Goal: Transaction & Acquisition: Obtain resource

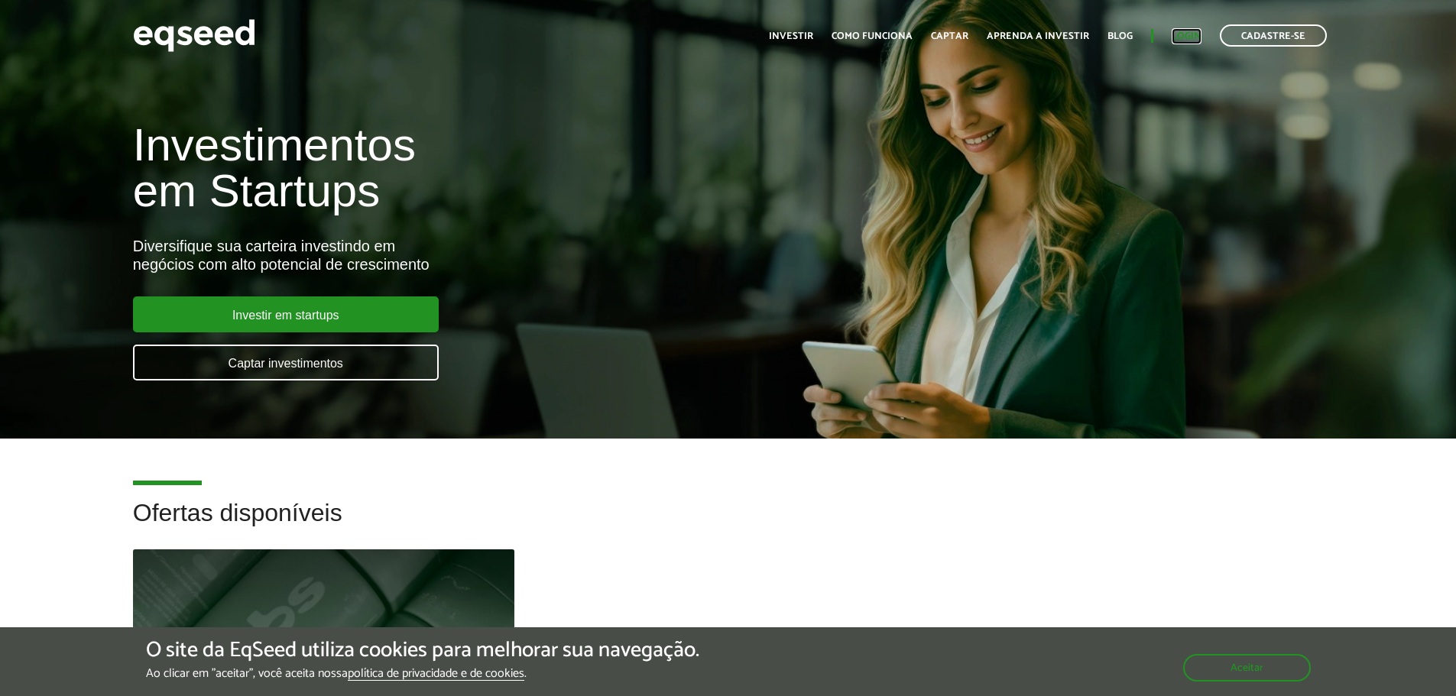
click at [1184, 31] on link "Login" at bounding box center [1187, 36] width 30 height 10
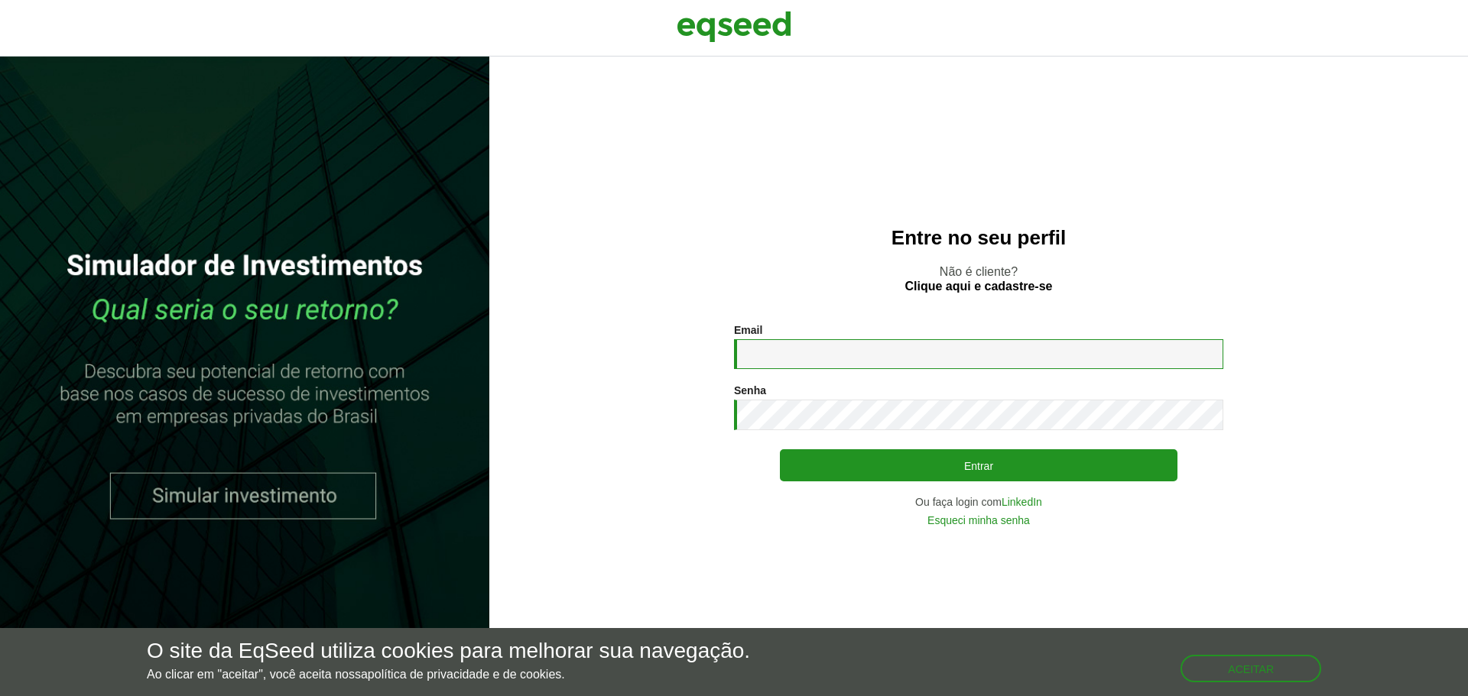
click at [787, 351] on input "Email *" at bounding box center [978, 354] width 489 height 30
type input "**********"
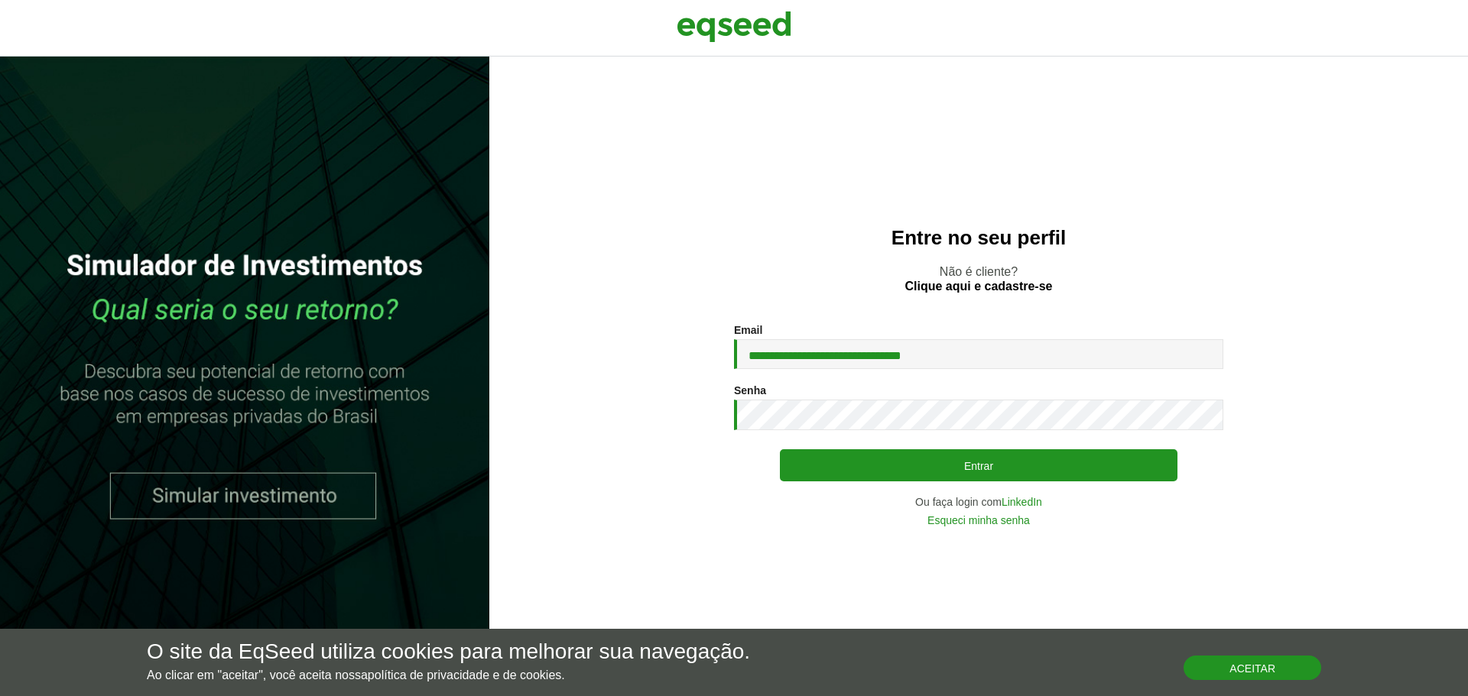
click at [1240, 669] on button "Aceitar" at bounding box center [1252, 668] width 138 height 24
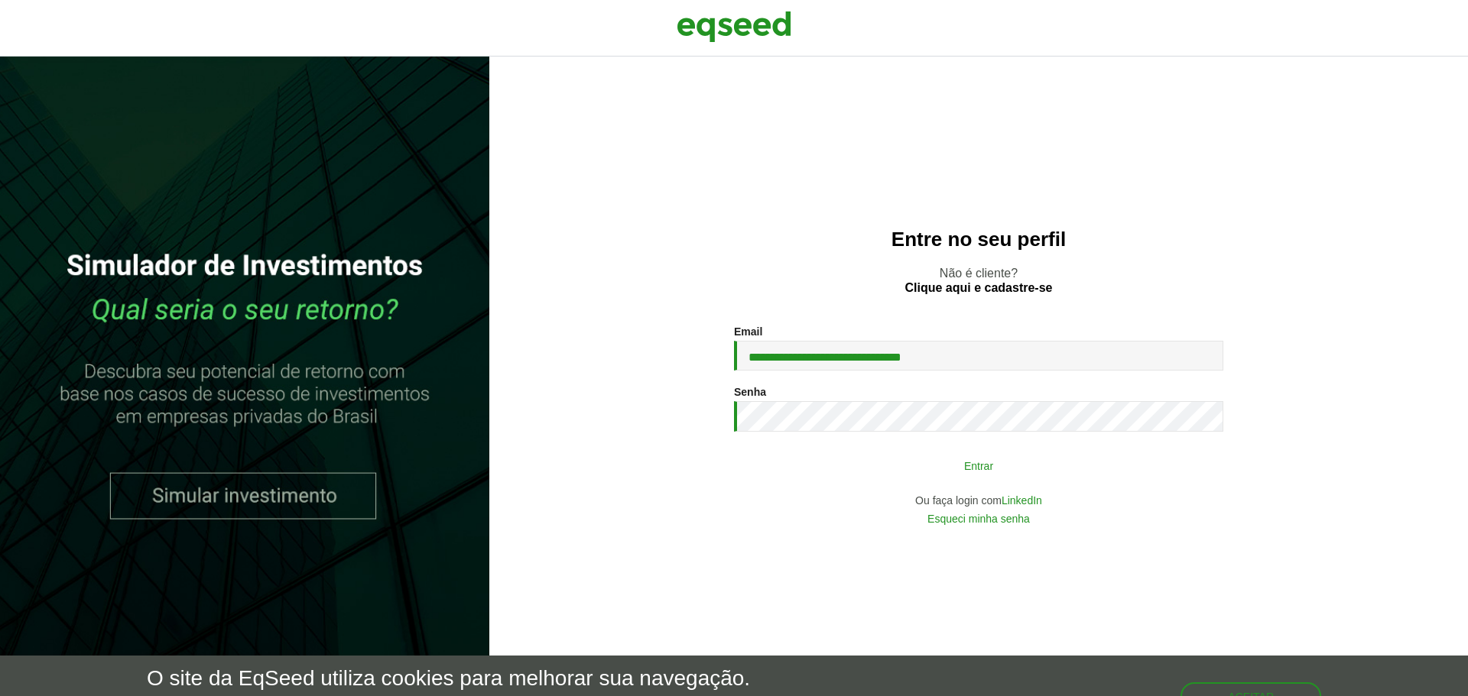
click at [976, 466] on button "Entrar" at bounding box center [979, 465] width 398 height 29
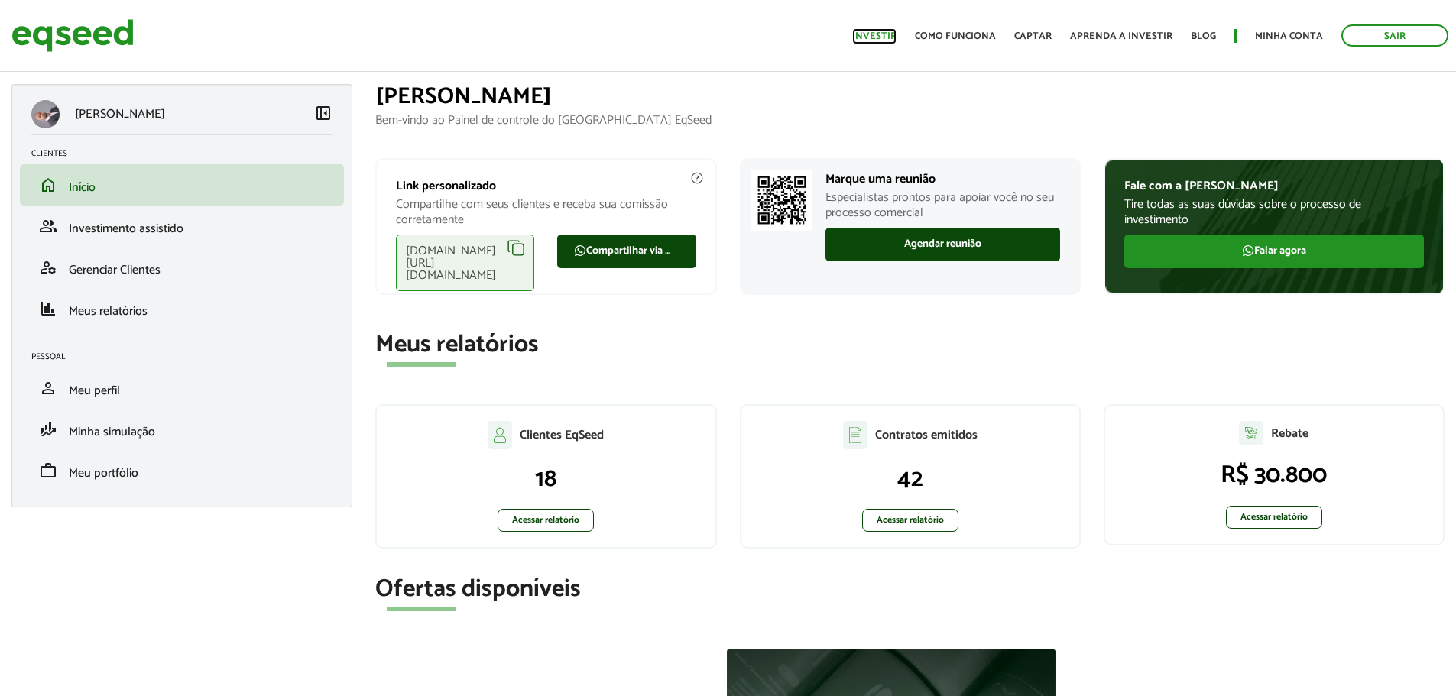
click at [897, 32] on link "Investir" at bounding box center [874, 36] width 44 height 10
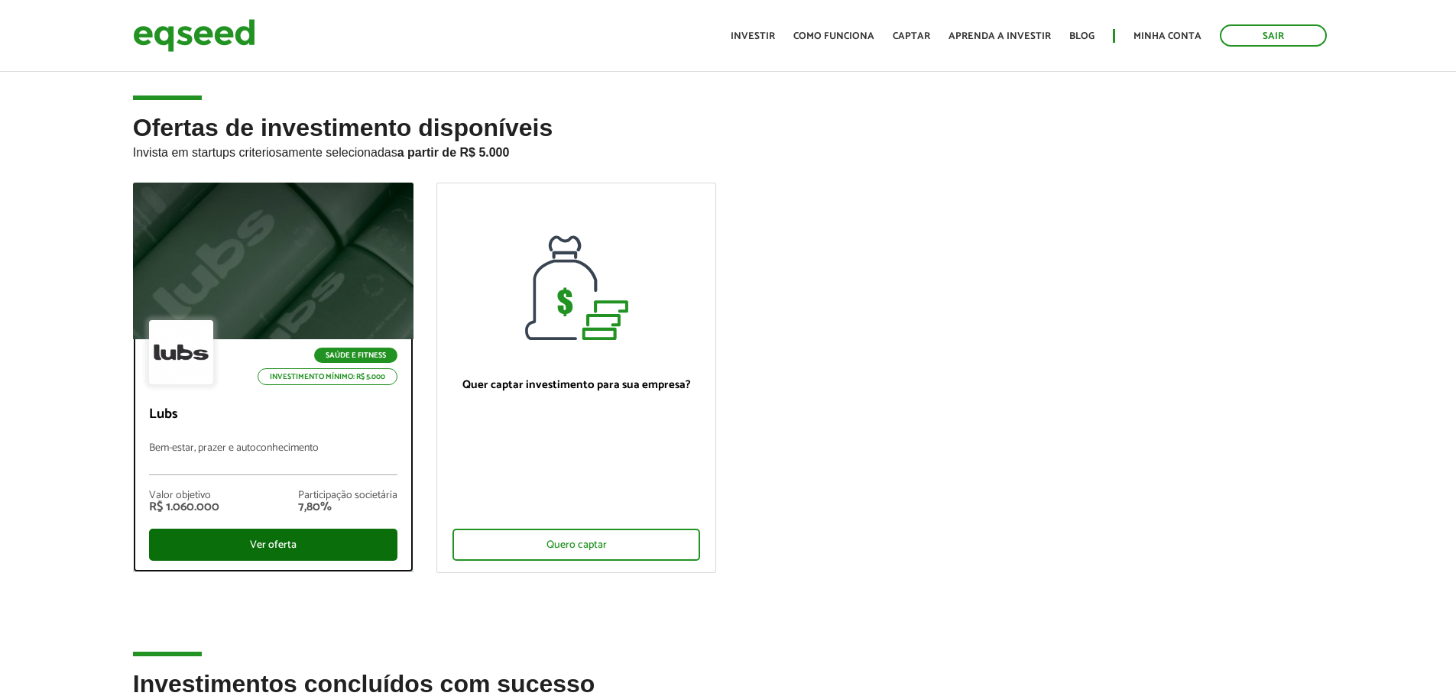
click at [270, 544] on div "Ver oferta" at bounding box center [273, 545] width 248 height 32
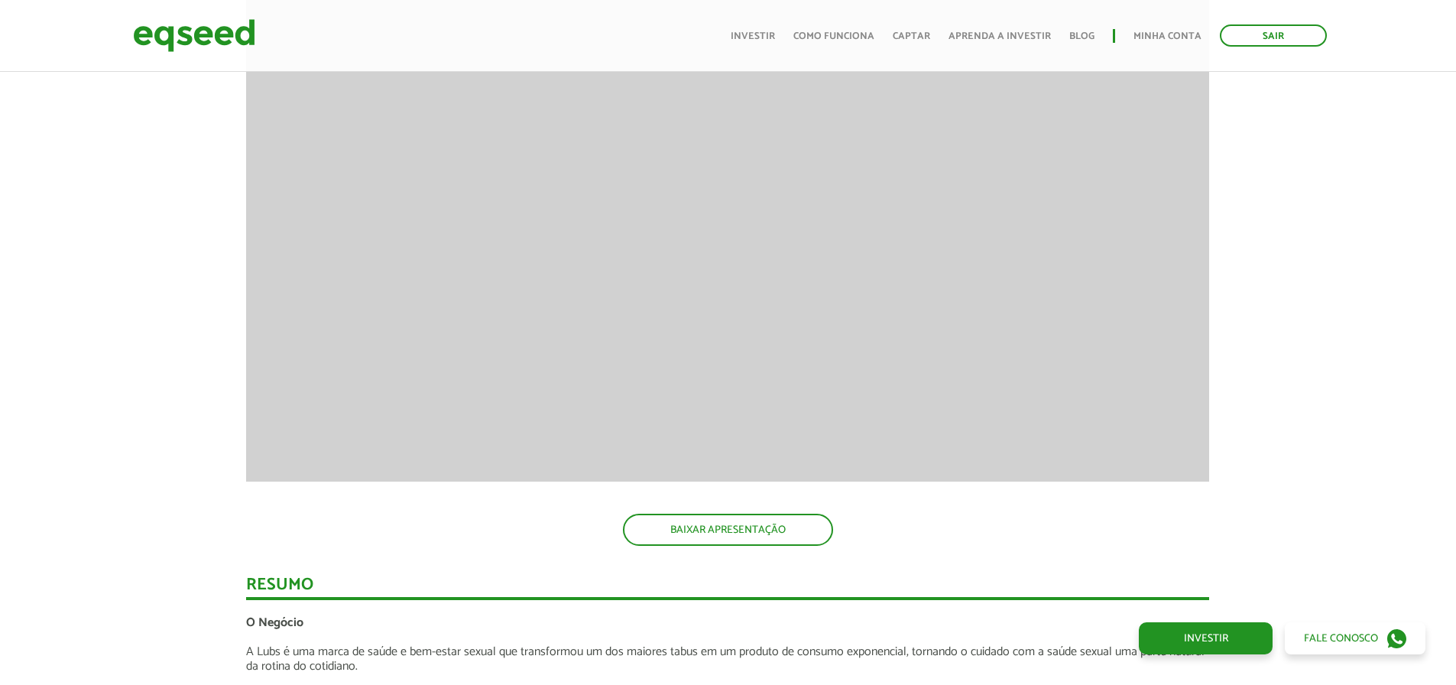
scroll to position [1603, 0]
click at [755, 528] on link "BAIXAR APRESENTAÇÃO" at bounding box center [728, 529] width 210 height 32
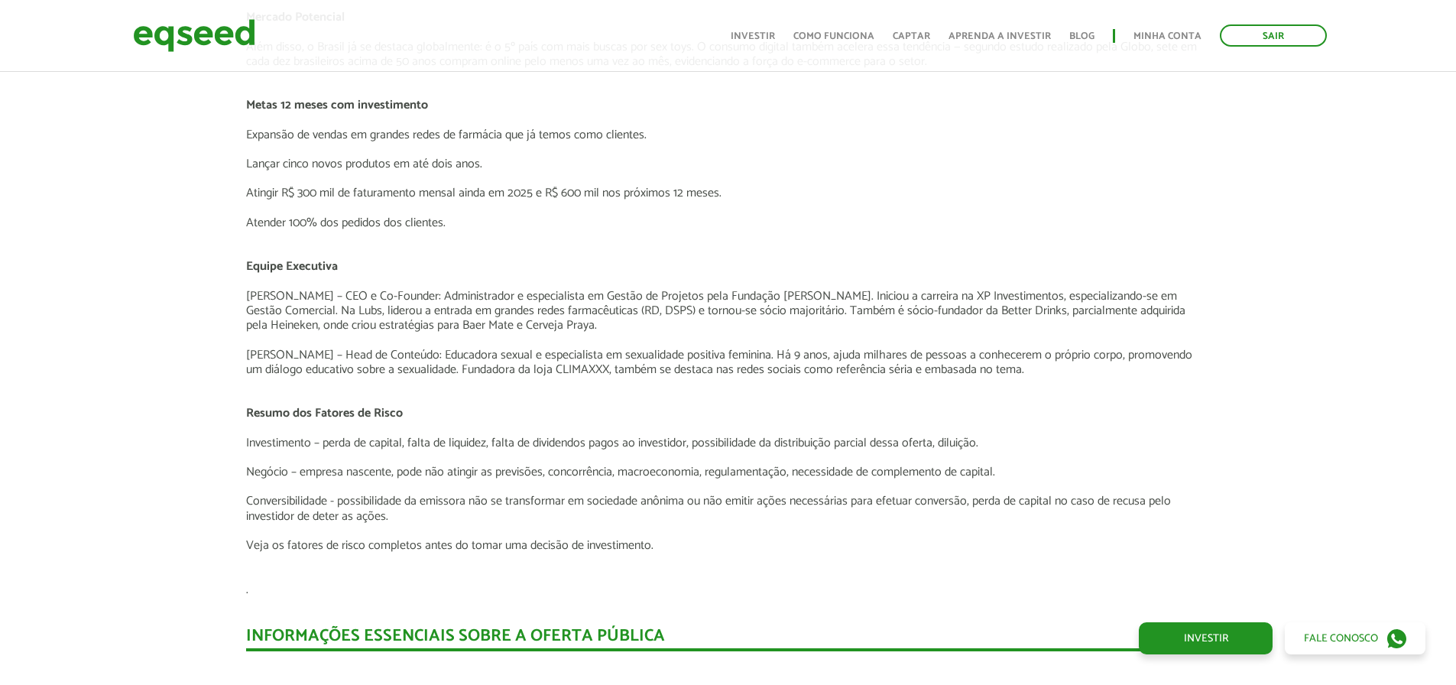
scroll to position [2979, 0]
